Goal: Information Seeking & Learning: Understand process/instructions

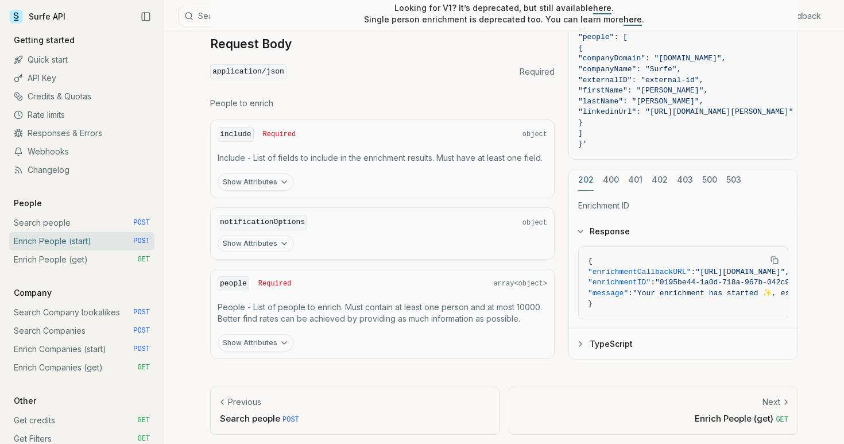
scroll to position [496, 0]
click at [259, 177] on button "Show Attributes" at bounding box center [256, 182] width 76 height 17
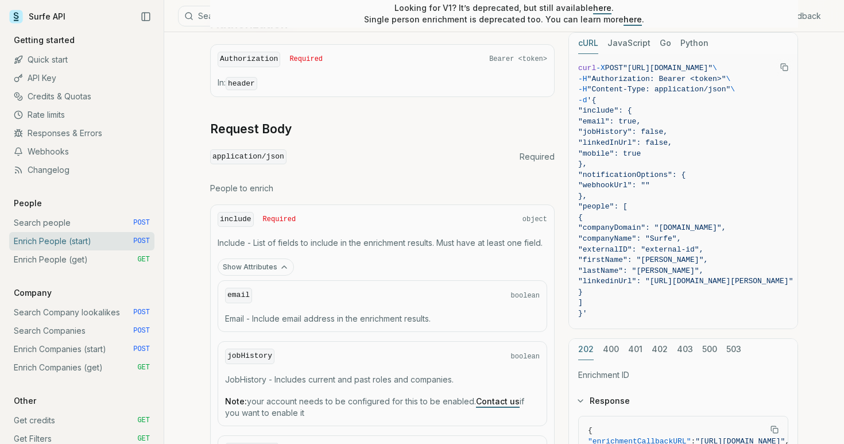
scroll to position [412, 0]
drag, startPoint x: 598, startPoint y: 107, endPoint x: 676, endPoint y: 165, distance: 97.3
click at [676, 165] on code "curl -X POST "[URL][DOMAIN_NAME]" \ -H "Authorization: Bearer <token>" \ -H "Co…" at bounding box center [685, 191] width 215 height 256
click at [662, 247] on span ""externalID": "external-id"," at bounding box center [640, 249] width 125 height 9
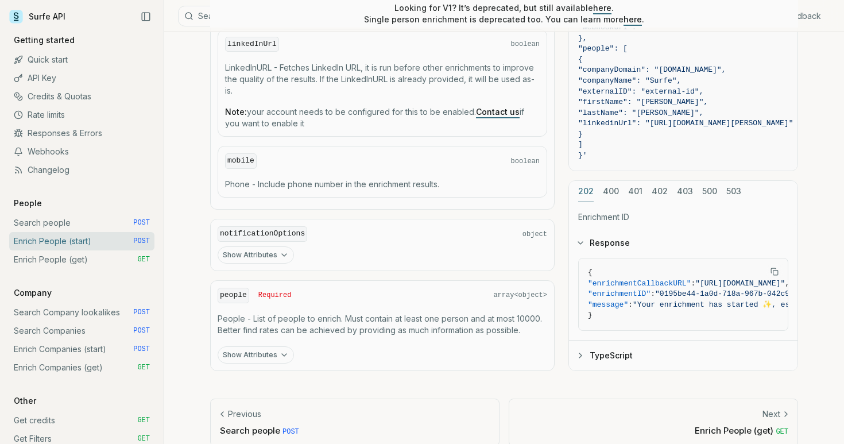
scroll to position [820, 0]
click at [368, 318] on p "People - List of people to enrich. Must contain at least one person and at most…" at bounding box center [383, 322] width 330 height 23
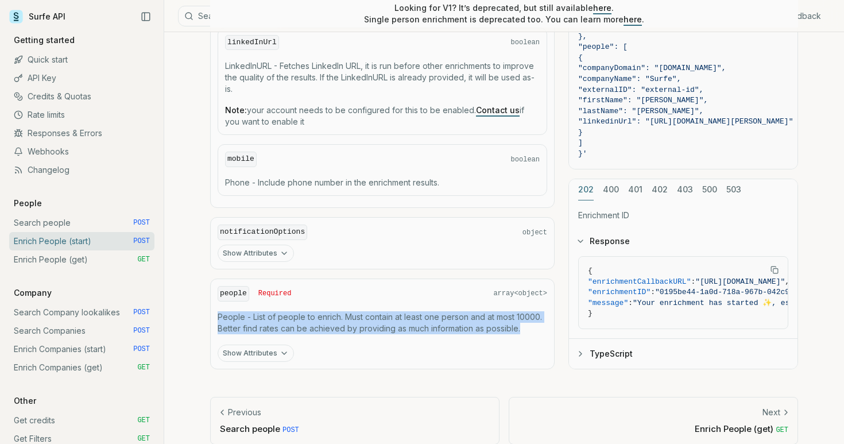
click at [254, 345] on button "Show Attributes" at bounding box center [256, 353] width 76 height 17
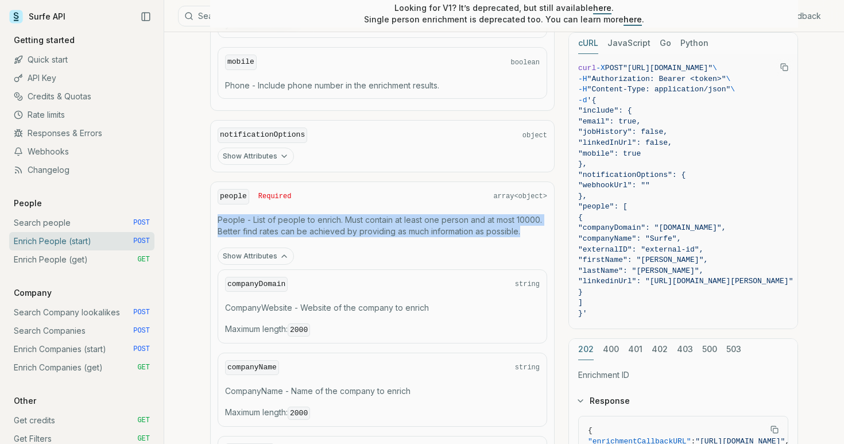
scroll to position [923, 0]
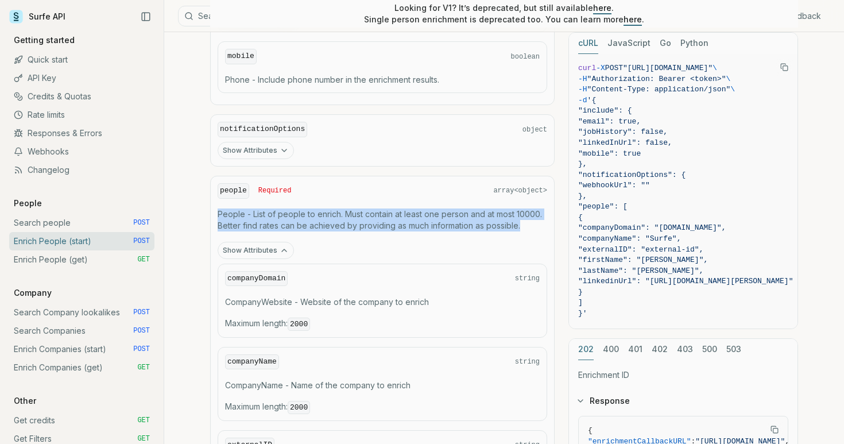
click at [369, 297] on p "CompanyWebsite - Website of the company to enrich" at bounding box center [382, 301] width 315 height 11
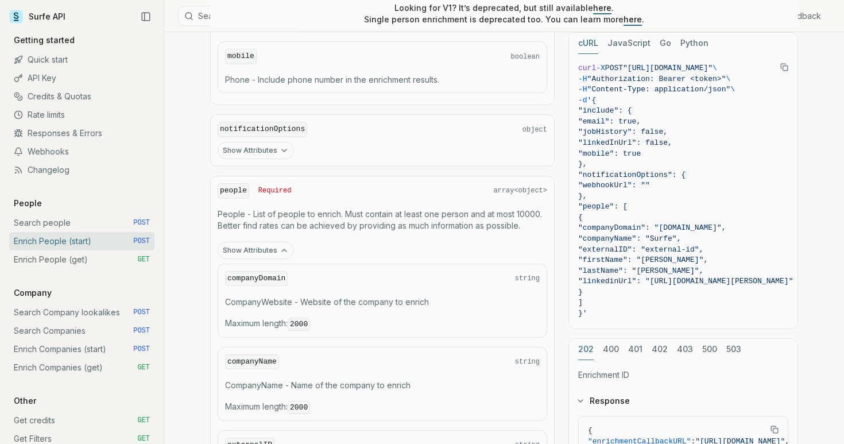
click at [369, 297] on p "CompanyWebsite - Website of the company to enrich" at bounding box center [382, 301] width 315 height 11
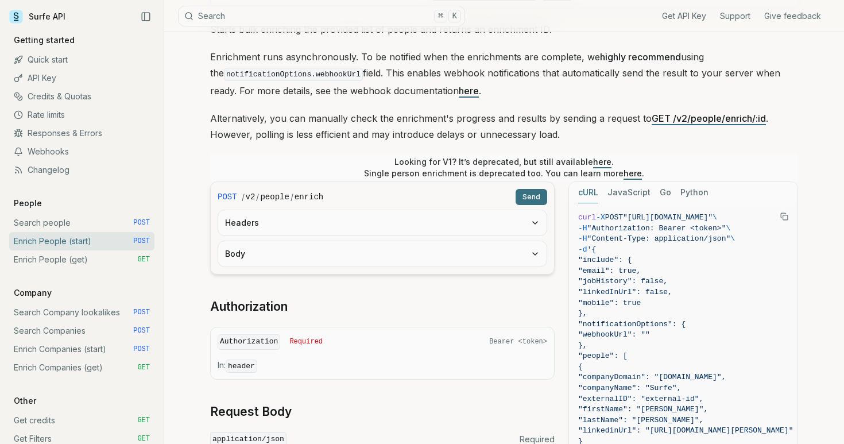
scroll to position [127, 0]
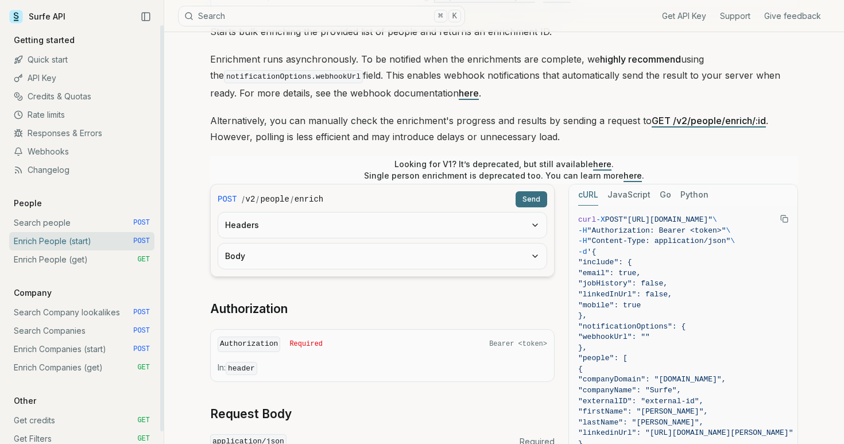
click at [99, 219] on link "Search people POST" at bounding box center [81, 223] width 145 height 18
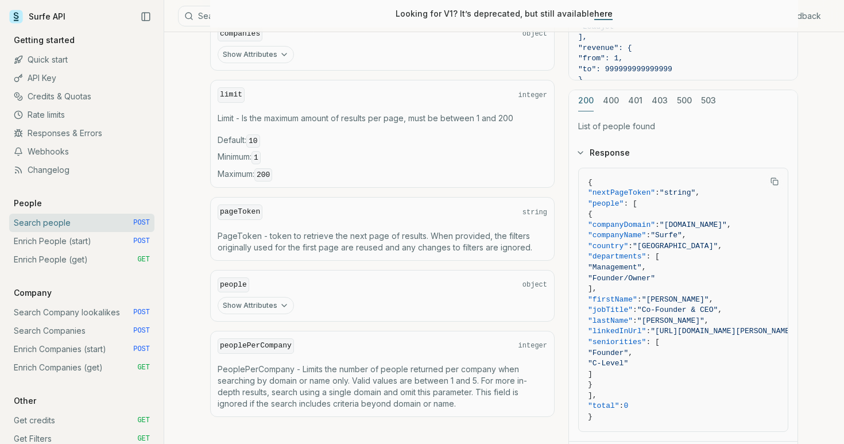
scroll to position [510, 0]
click at [274, 300] on button "Show Attributes" at bounding box center [256, 304] width 76 height 17
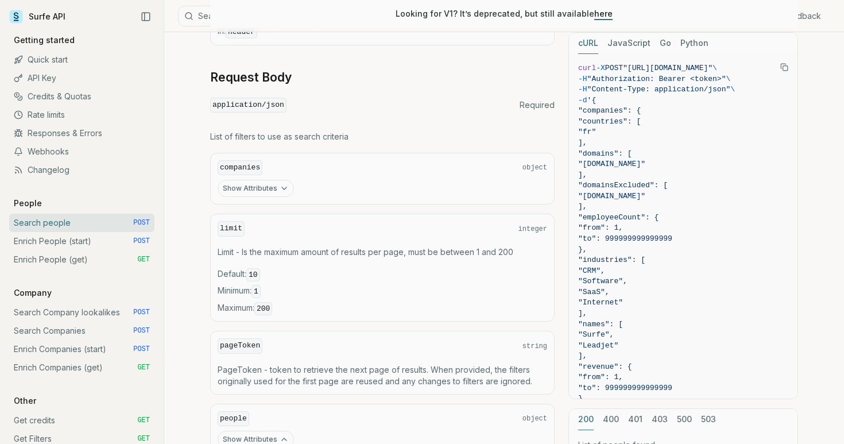
scroll to position [361, 0]
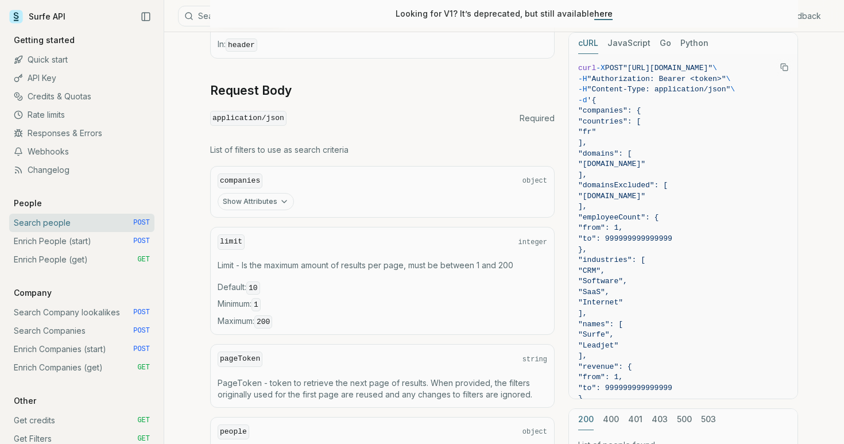
click at [277, 194] on button "Show Attributes" at bounding box center [256, 201] width 76 height 17
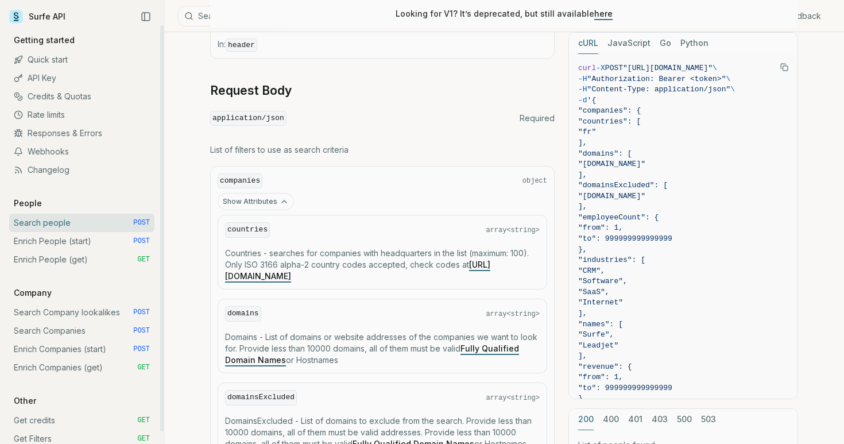
click at [101, 241] on link "Enrich People (start) POST" at bounding box center [81, 241] width 145 height 18
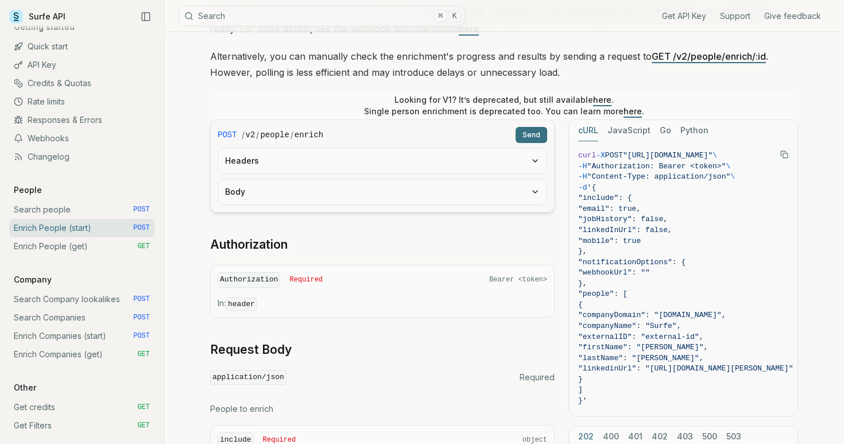
scroll to position [203, 0]
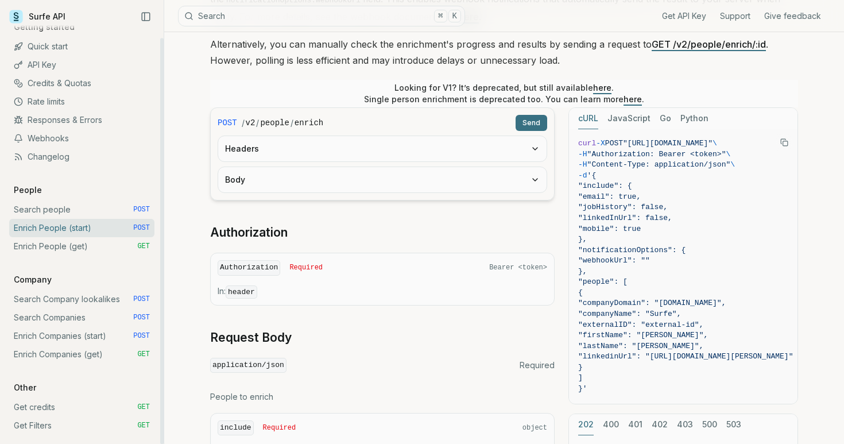
click at [97, 226] on link "Enrich People (start) POST" at bounding box center [81, 228] width 145 height 18
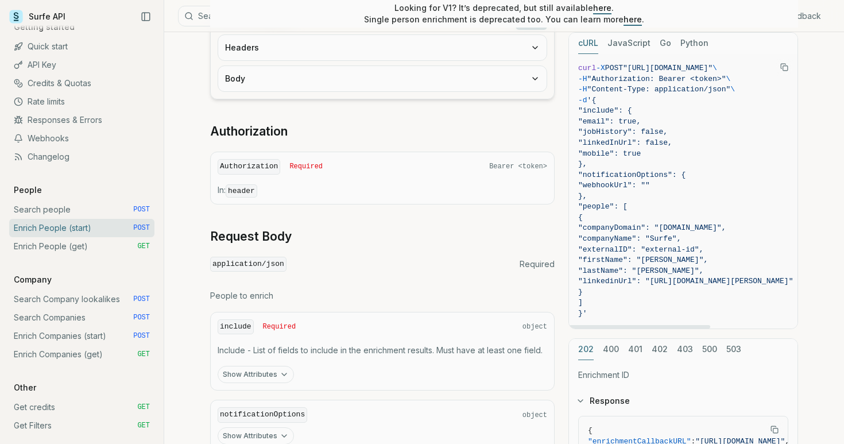
scroll to position [304, 0]
click at [264, 361] on div "include Required object Include - List of fields to include in the enrichment r…" at bounding box center [382, 351] width 345 height 79
click at [263, 369] on button "Show Attributes" at bounding box center [256, 374] width 76 height 17
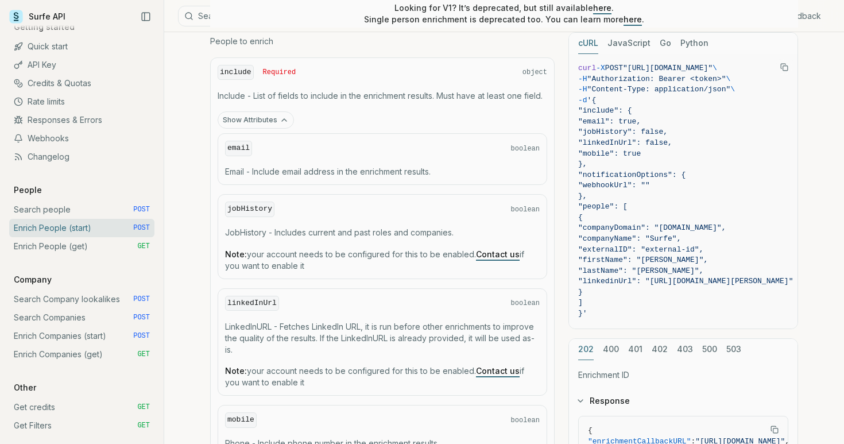
scroll to position [552, 0]
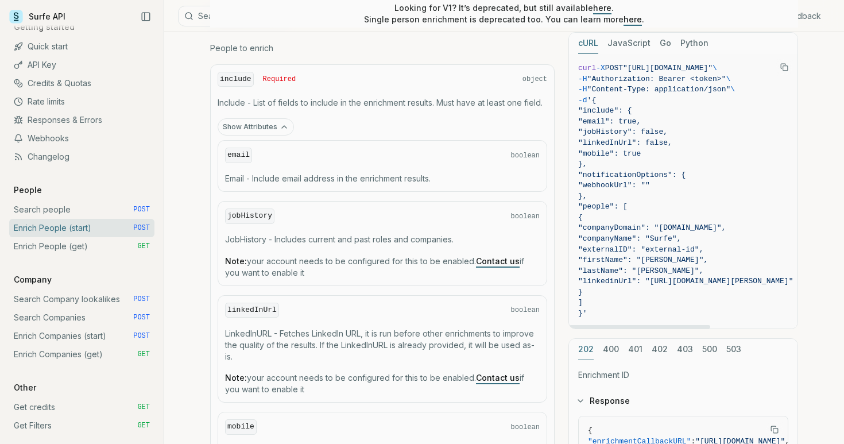
click at [597, 98] on span "'{" at bounding box center [592, 100] width 9 height 9
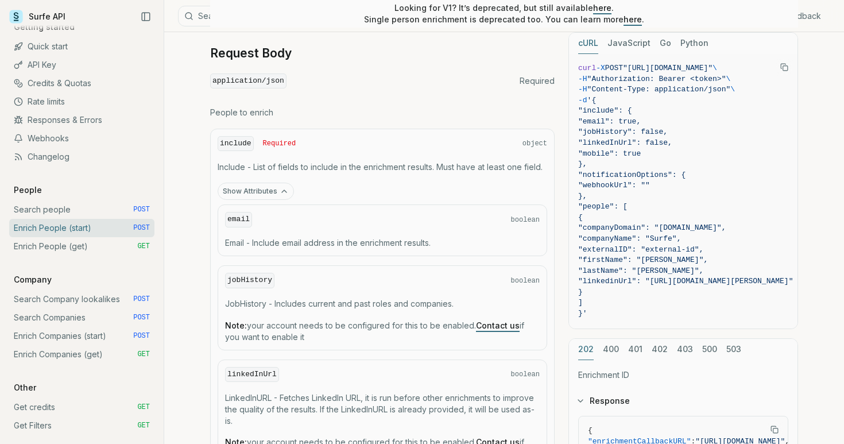
scroll to position [488, 0]
drag, startPoint x: 596, startPoint y: 109, endPoint x: 620, endPoint y: 149, distance: 47.2
click at [620, 149] on code "curl -X POST "[URL][DOMAIN_NAME]" \ -H "Authorization: Bearer <token>" \ -H "Co…" at bounding box center [685, 191] width 215 height 256
click at [620, 149] on span ""mobile": true" at bounding box center [609, 153] width 63 height 9
drag, startPoint x: 607, startPoint y: 97, endPoint x: 649, endPoint y: 190, distance: 102.8
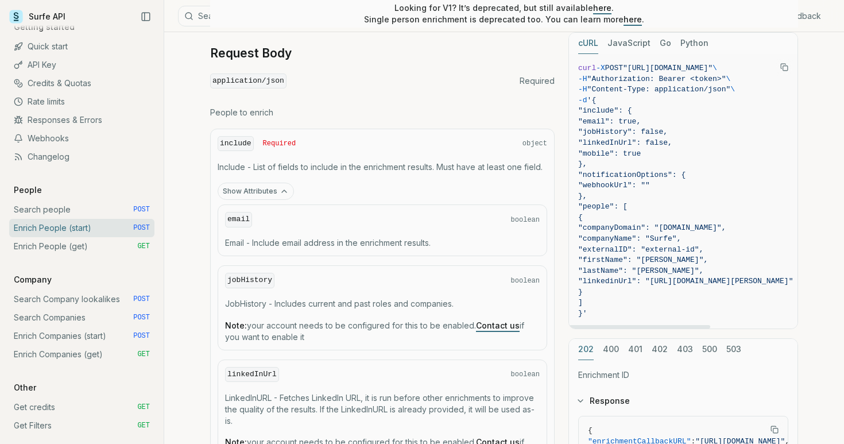
click at [649, 190] on code "curl -X POST "[URL][DOMAIN_NAME]" \ -H "Authorization: Bearer <token>" \ -H "Co…" at bounding box center [685, 191] width 215 height 256
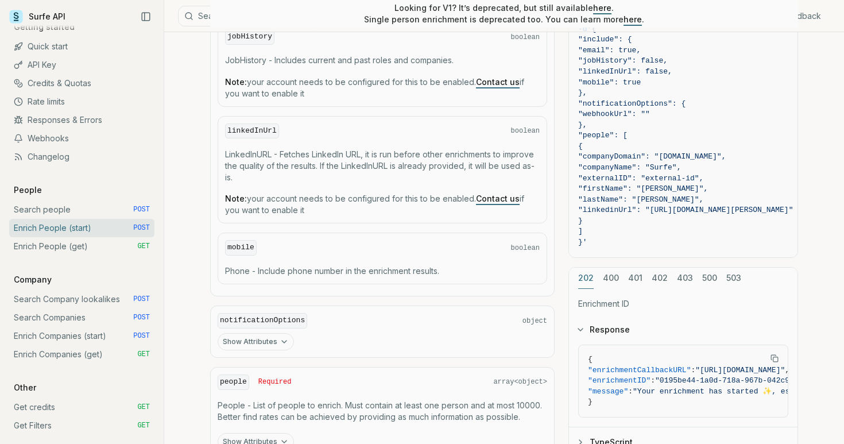
scroll to position [732, 0]
click at [259, 332] on button "Show Attributes" at bounding box center [256, 340] width 76 height 17
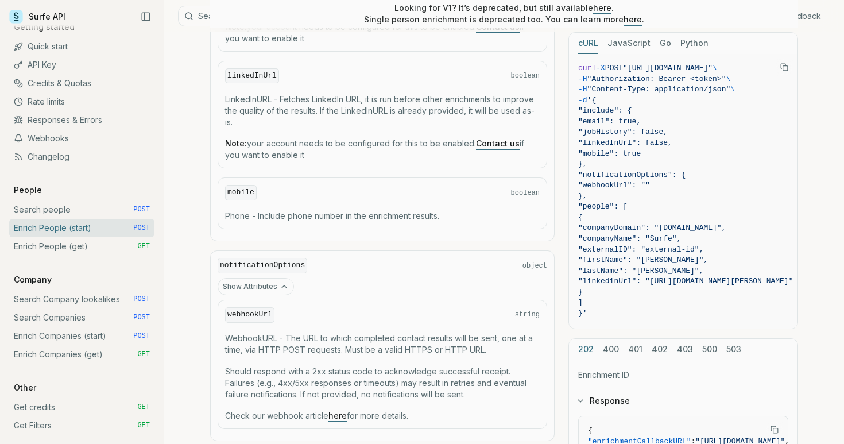
scroll to position [789, 0]
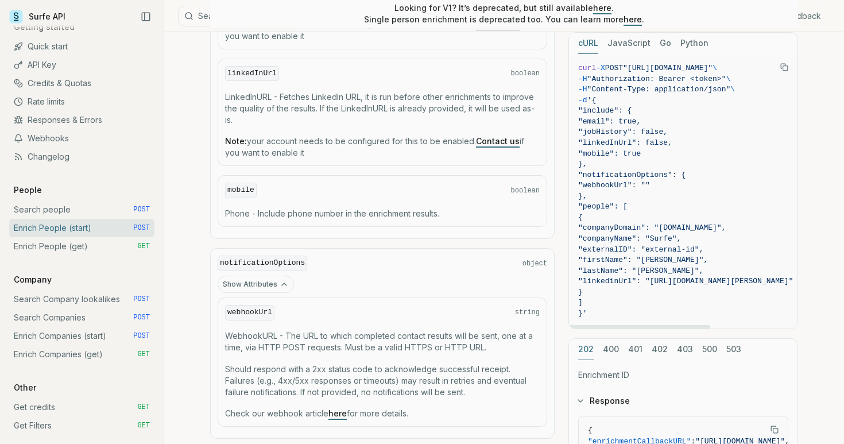
click at [641, 119] on span ""email": true," at bounding box center [609, 121] width 63 height 9
click at [268, 281] on button "Show Attributes" at bounding box center [256, 284] width 76 height 17
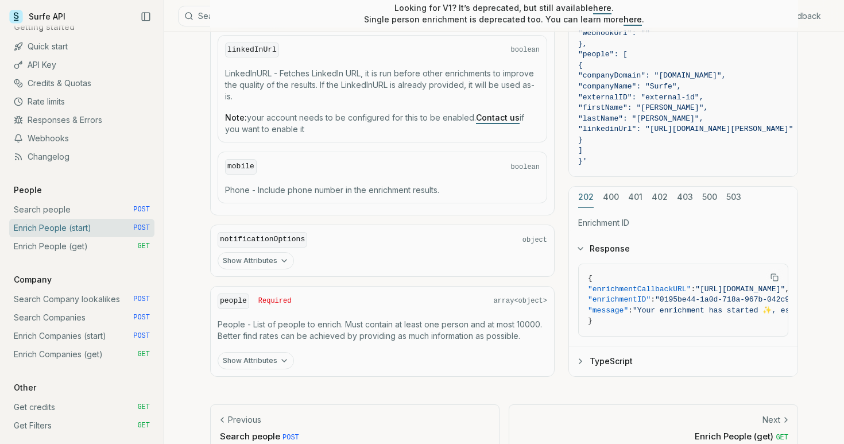
scroll to position [813, 0]
click at [272, 357] on button "Show Attributes" at bounding box center [256, 360] width 76 height 17
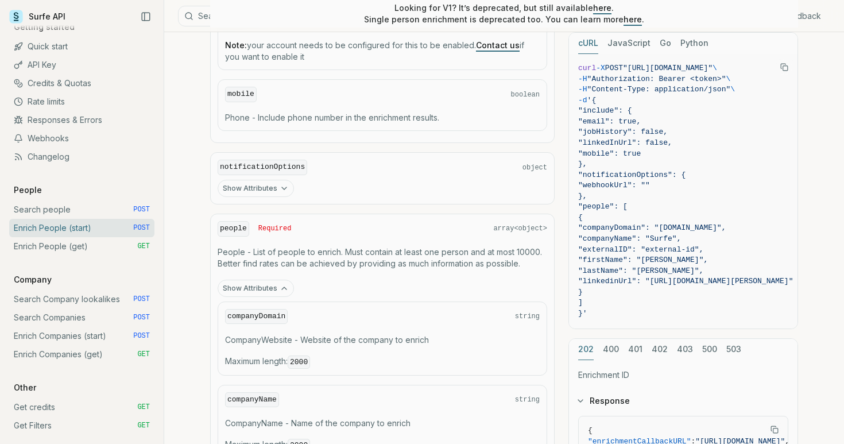
scroll to position [885, 0]
drag, startPoint x: 607, startPoint y: 97, endPoint x: 605, endPoint y: 303, distance: 205.7
click at [605, 303] on code "curl -X POST "[URL][DOMAIN_NAME]" \ -H "Authorization: Bearer <token>" \ -H "Co…" at bounding box center [685, 191] width 215 height 256
click at [588, 309] on span "}'" at bounding box center [582, 313] width 9 height 9
drag, startPoint x: 607, startPoint y: 99, endPoint x: 593, endPoint y: 307, distance: 207.8
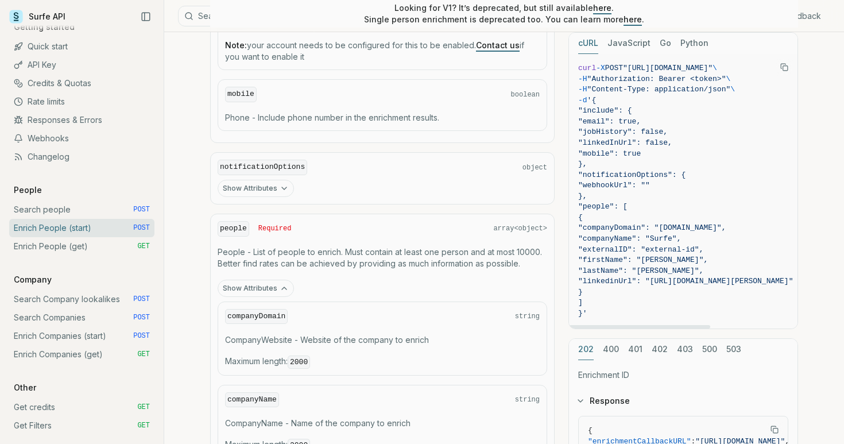
click at [593, 307] on code "curl -X POST "[URL][DOMAIN_NAME]" \ -H "Authorization: Bearer <token>" \ -H "Co…" at bounding box center [685, 191] width 215 height 256
copy code "{ "include": { "email": true, "jobHistory": false, "linkedInUrl": false, "mobil…"
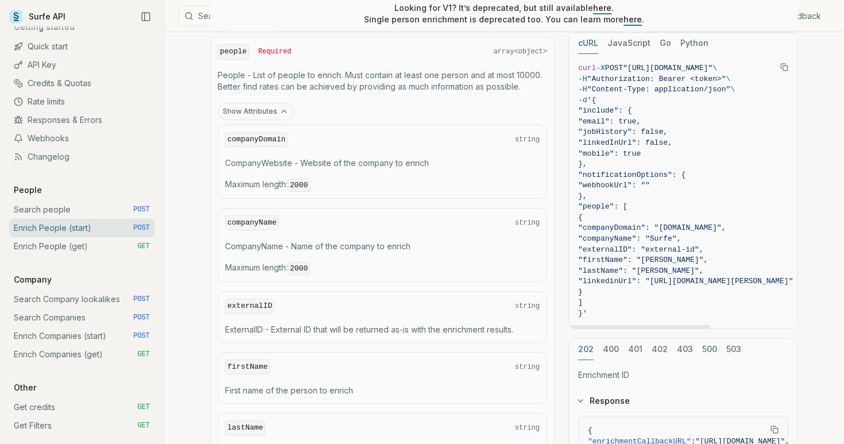
scroll to position [1060, 0]
copy code "{ "include": { "email": true, "jobHistory": false, "linkedInUrl": false, "mobil…"
